Goal: Task Accomplishment & Management: Use online tool/utility

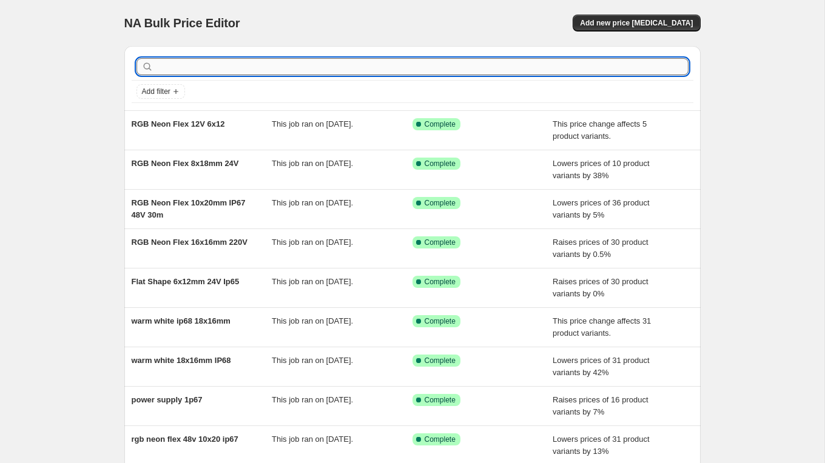
click at [226, 64] on input "text" at bounding box center [422, 66] width 533 height 17
type input "IP68 COB Strip"
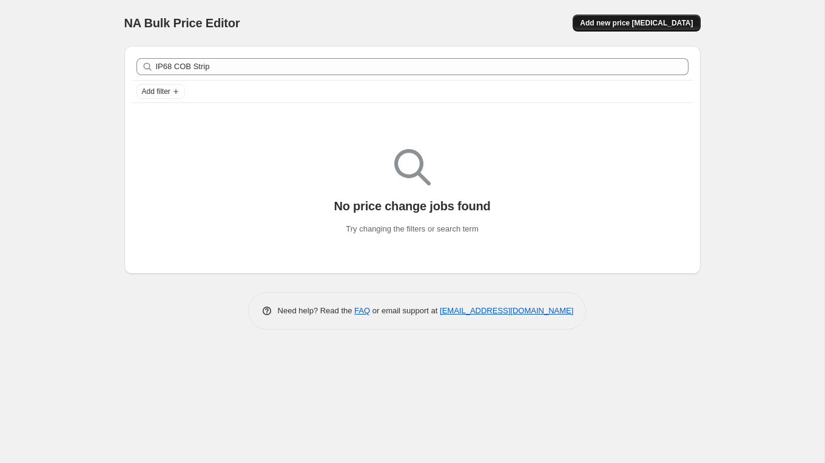
click at [619, 30] on button "Add new price [MEDICAL_DATA]" at bounding box center [636, 23] width 127 height 17
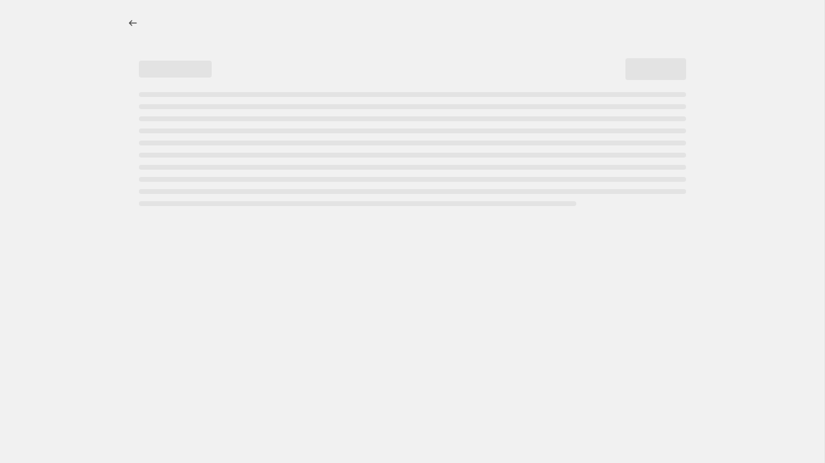
select select "percentage"
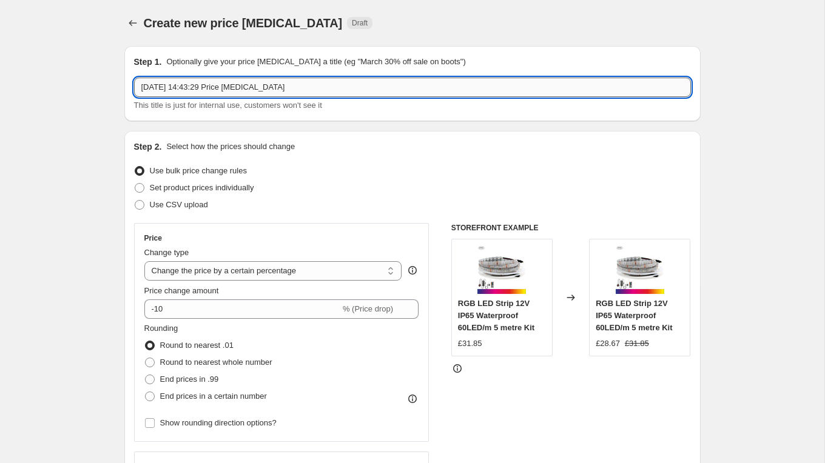
click at [186, 93] on input "[DATE] 14:43:29 Price [MEDICAL_DATA]" at bounding box center [412, 87] width 557 height 19
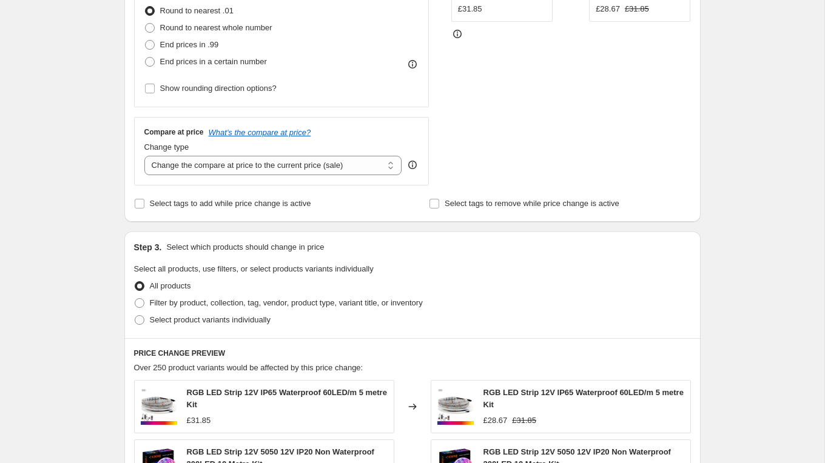
scroll to position [336, 0]
type input "IP68 COB Strip"
click at [140, 320] on span at bounding box center [140, 319] width 10 height 10
click at [135, 315] on input "Select product variants individually" at bounding box center [135, 314] width 1 height 1
radio input "true"
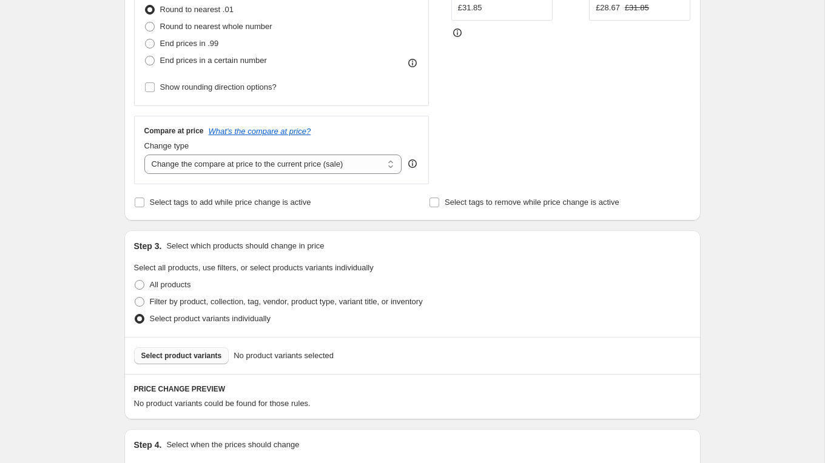
click at [200, 351] on button "Select product variants" at bounding box center [181, 356] width 95 height 17
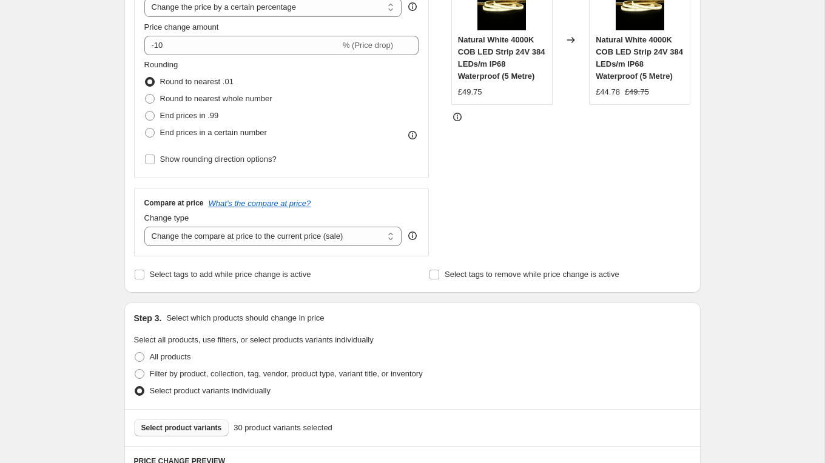
scroll to position [0, 0]
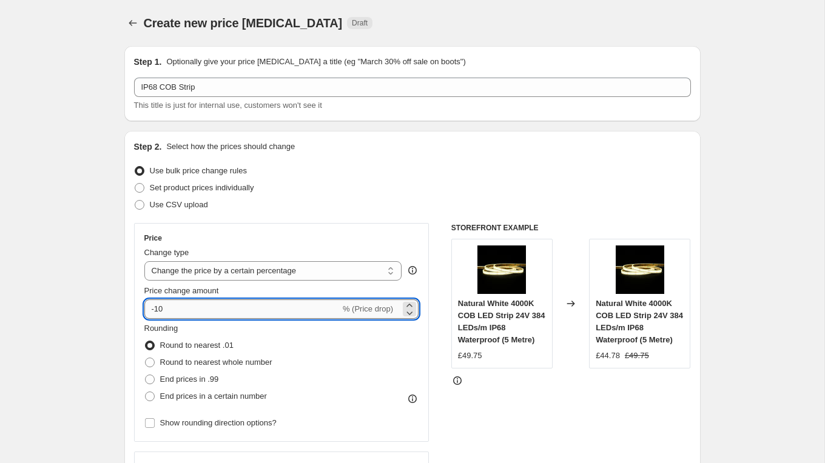
click at [193, 309] on input "-10" at bounding box center [242, 309] width 196 height 19
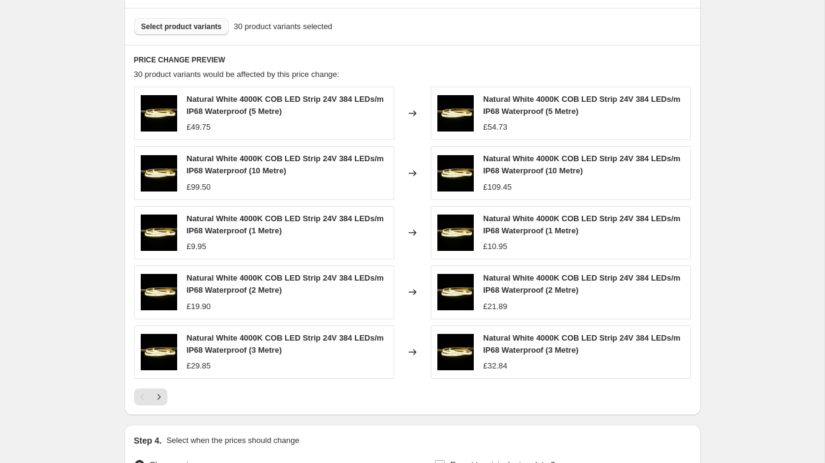
scroll to position [674, 0]
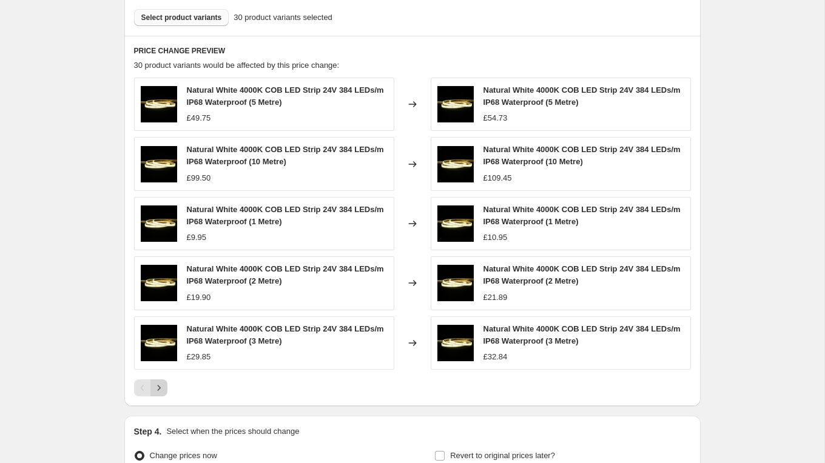
click at [158, 384] on icon "Next" at bounding box center [159, 388] width 12 height 12
click at [162, 391] on icon "Next" at bounding box center [159, 388] width 12 height 12
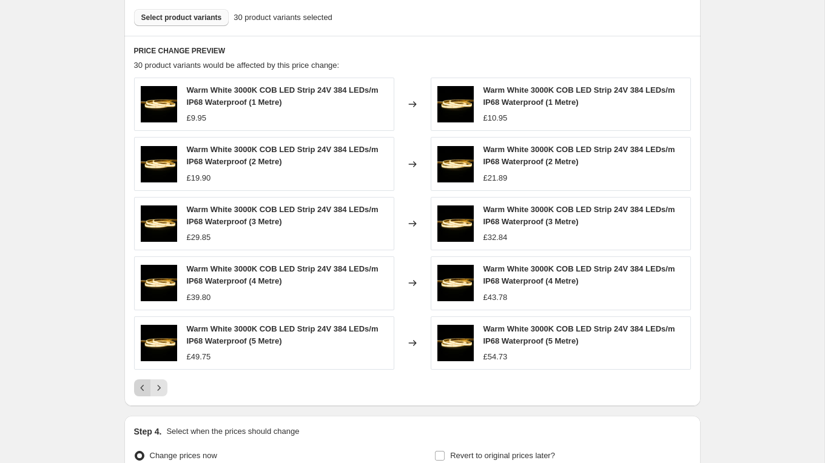
click at [139, 388] on icon "Previous" at bounding box center [142, 388] width 12 height 12
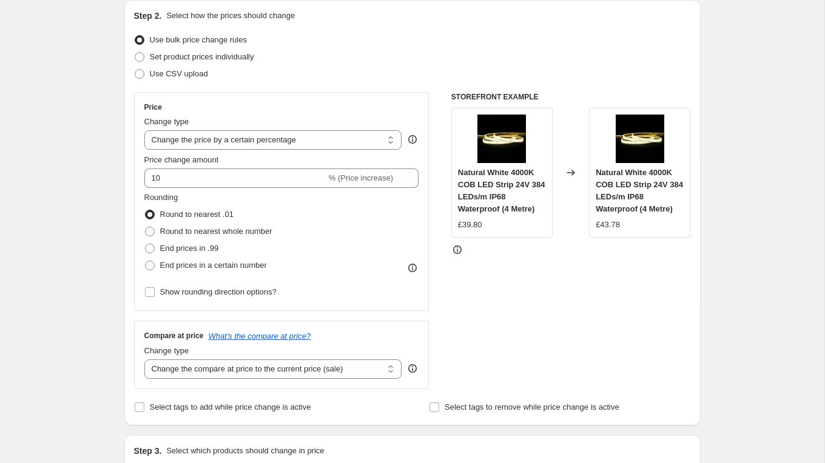
scroll to position [93, 0]
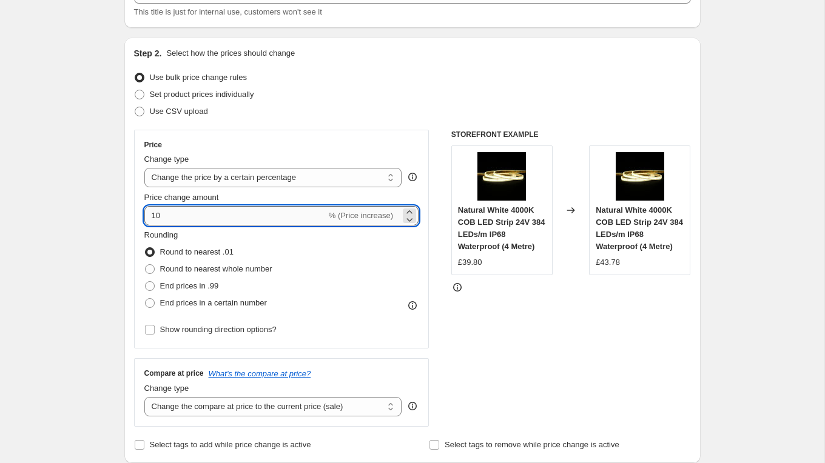
click at [197, 213] on input "10" at bounding box center [235, 215] width 182 height 19
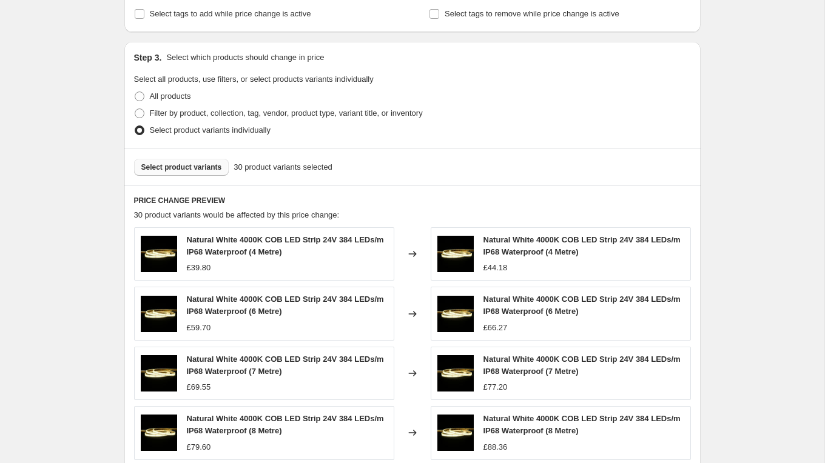
scroll to position [627, 0]
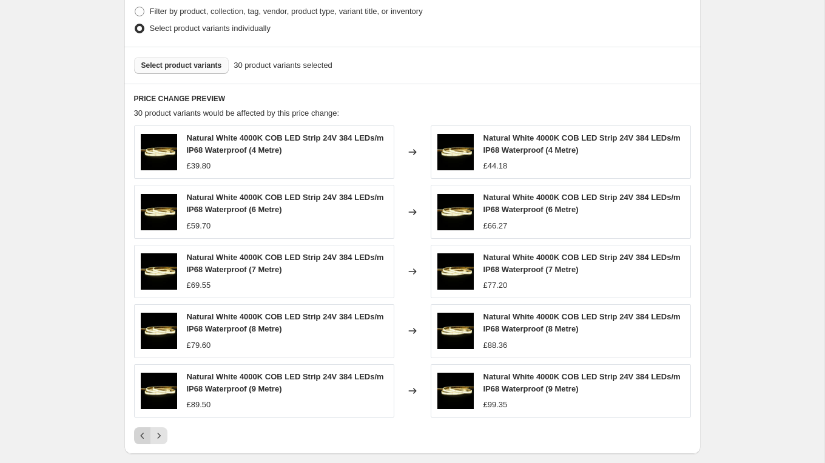
click at [137, 434] on icon "Previous" at bounding box center [142, 436] width 12 height 12
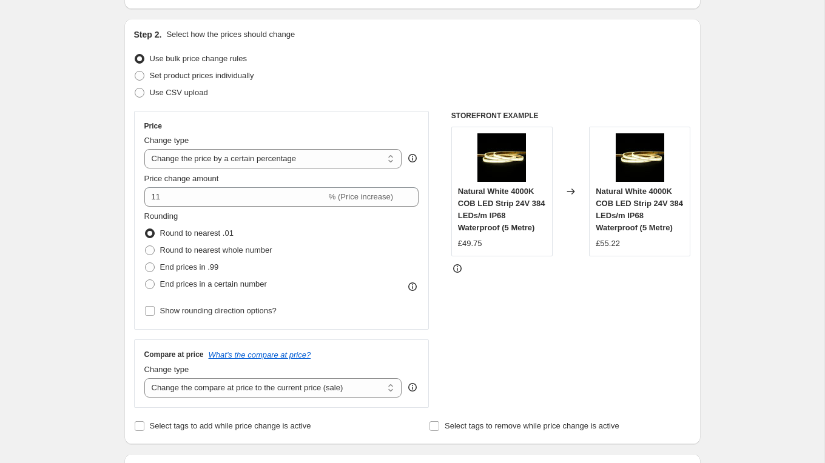
scroll to position [0, 0]
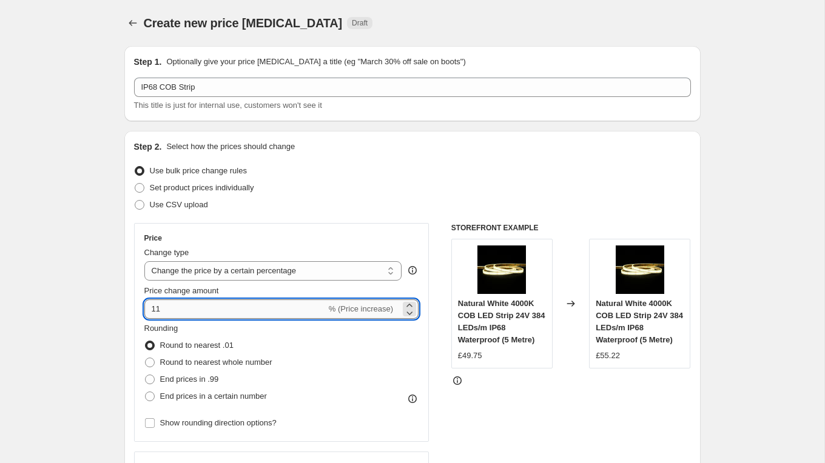
click at [168, 313] on input "11" at bounding box center [235, 309] width 182 height 19
type input "12"
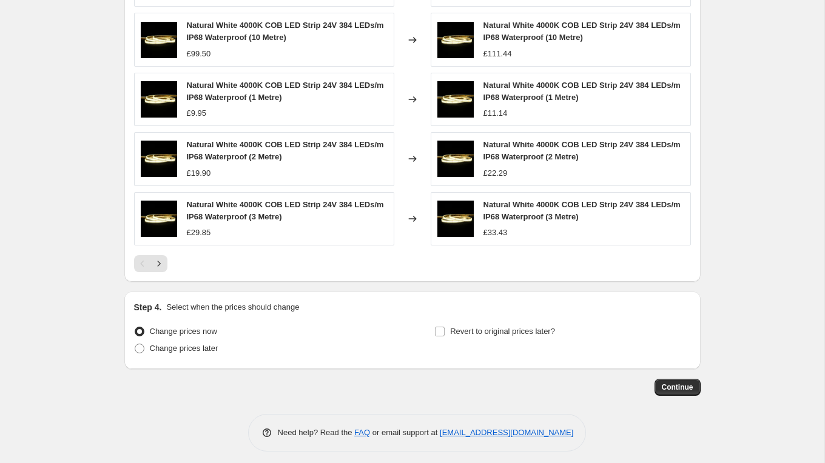
scroll to position [805, 0]
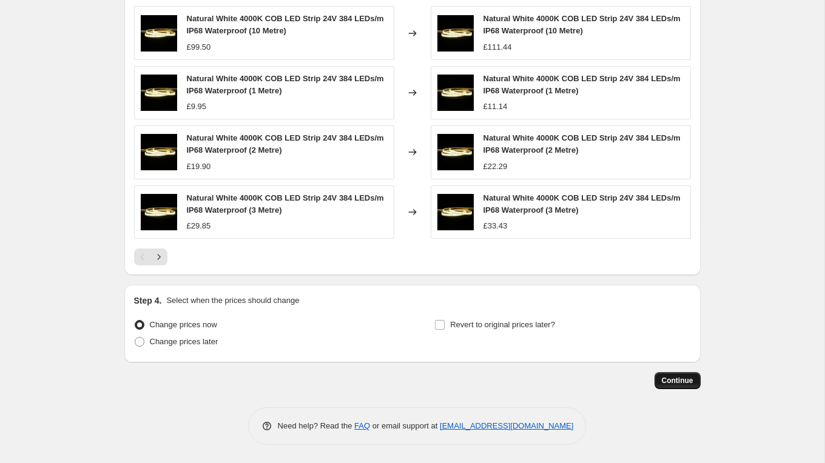
click at [682, 383] on span "Continue" at bounding box center [678, 381] width 32 height 10
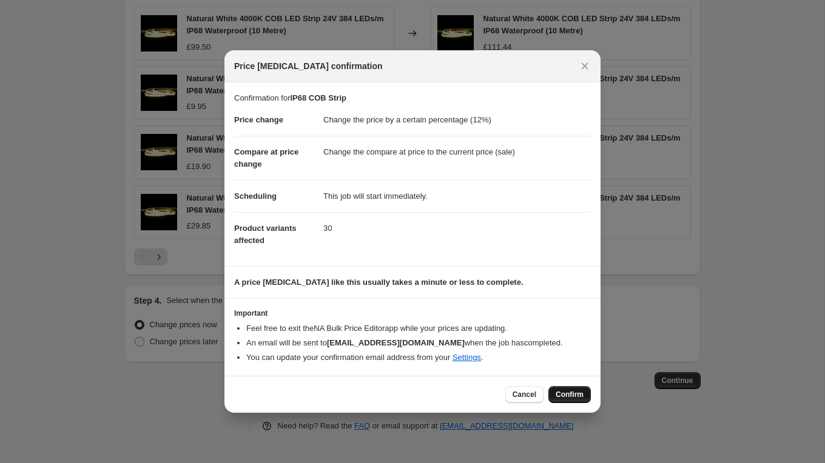
click at [567, 397] on span "Confirm" at bounding box center [570, 395] width 28 height 10
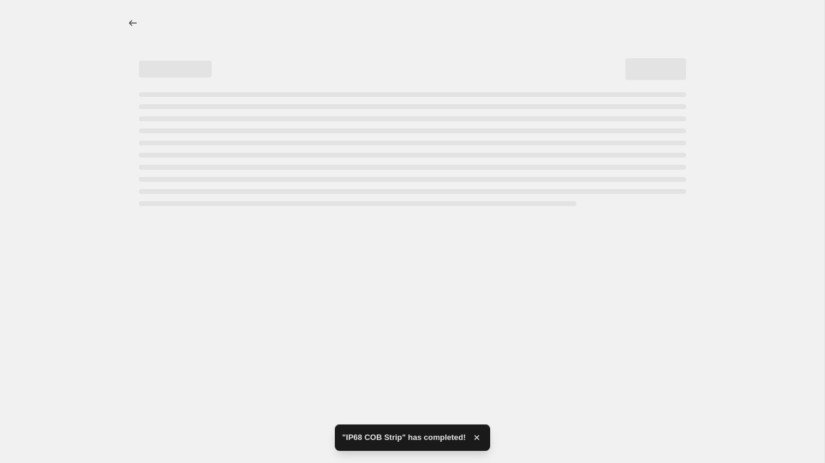
select select "percentage"
